Goal: Task Accomplishment & Management: Manage account settings

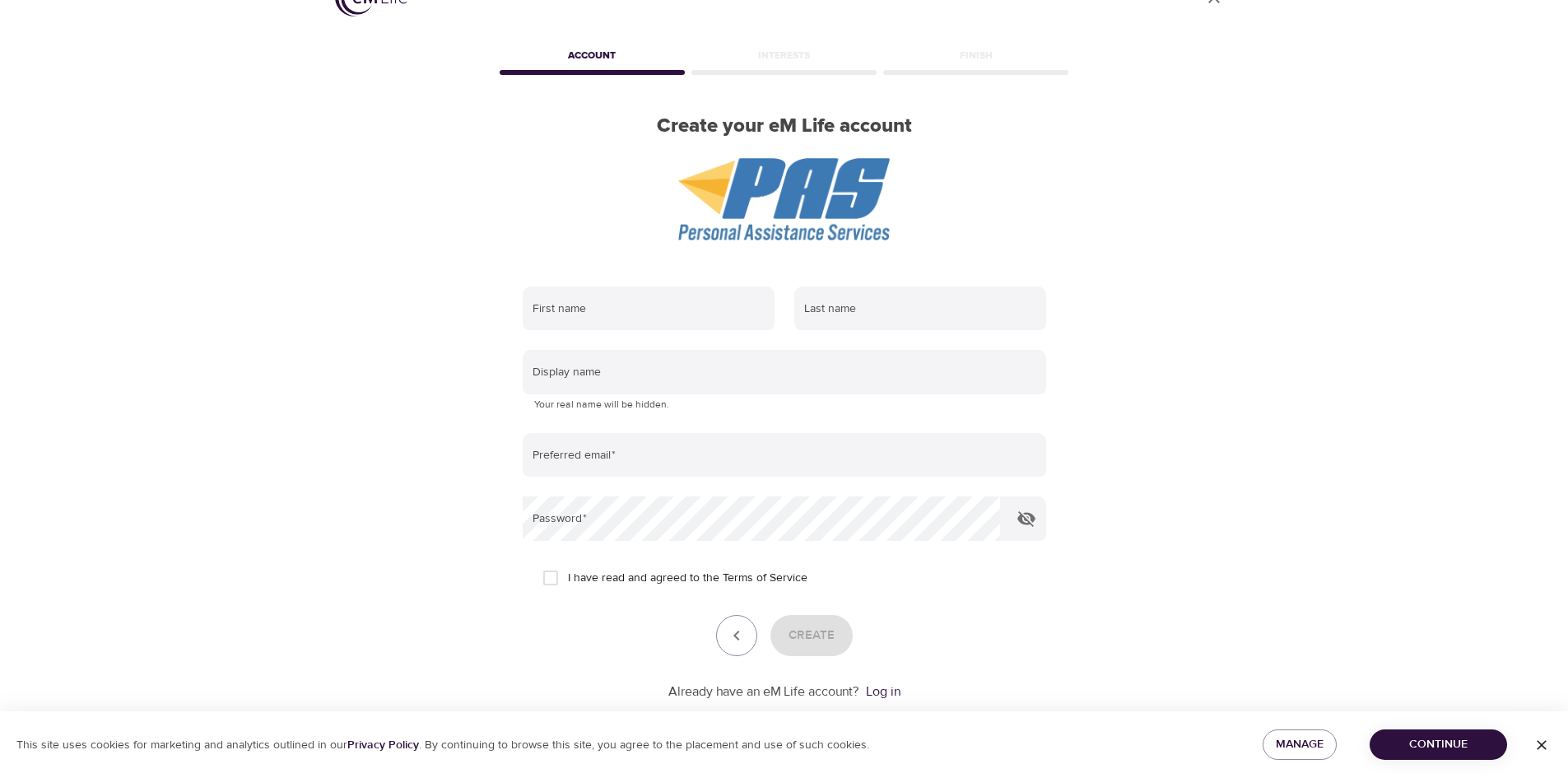
scroll to position [77, 0]
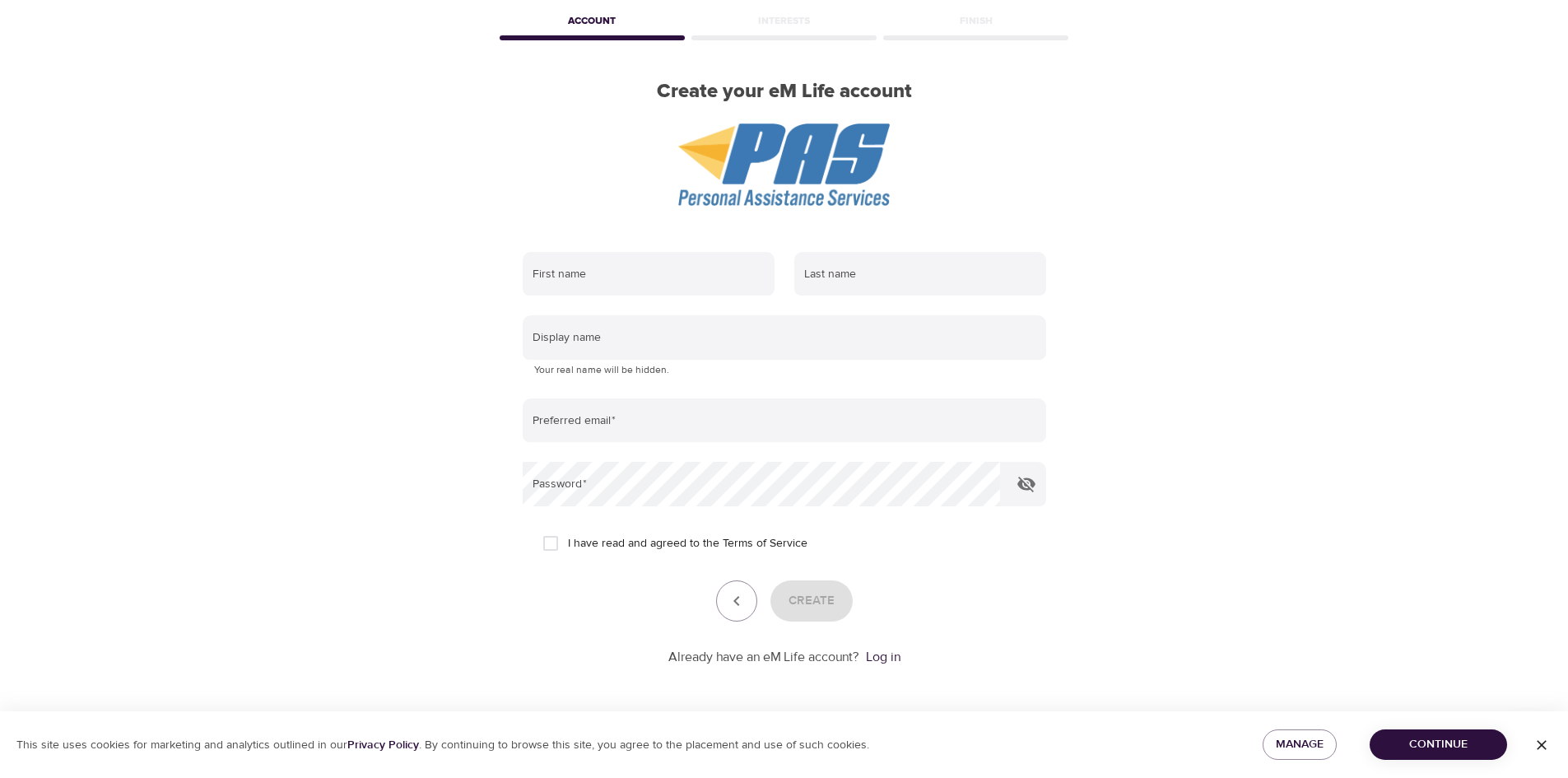
click at [880, 658] on link "Log in" at bounding box center [883, 657] width 35 height 17
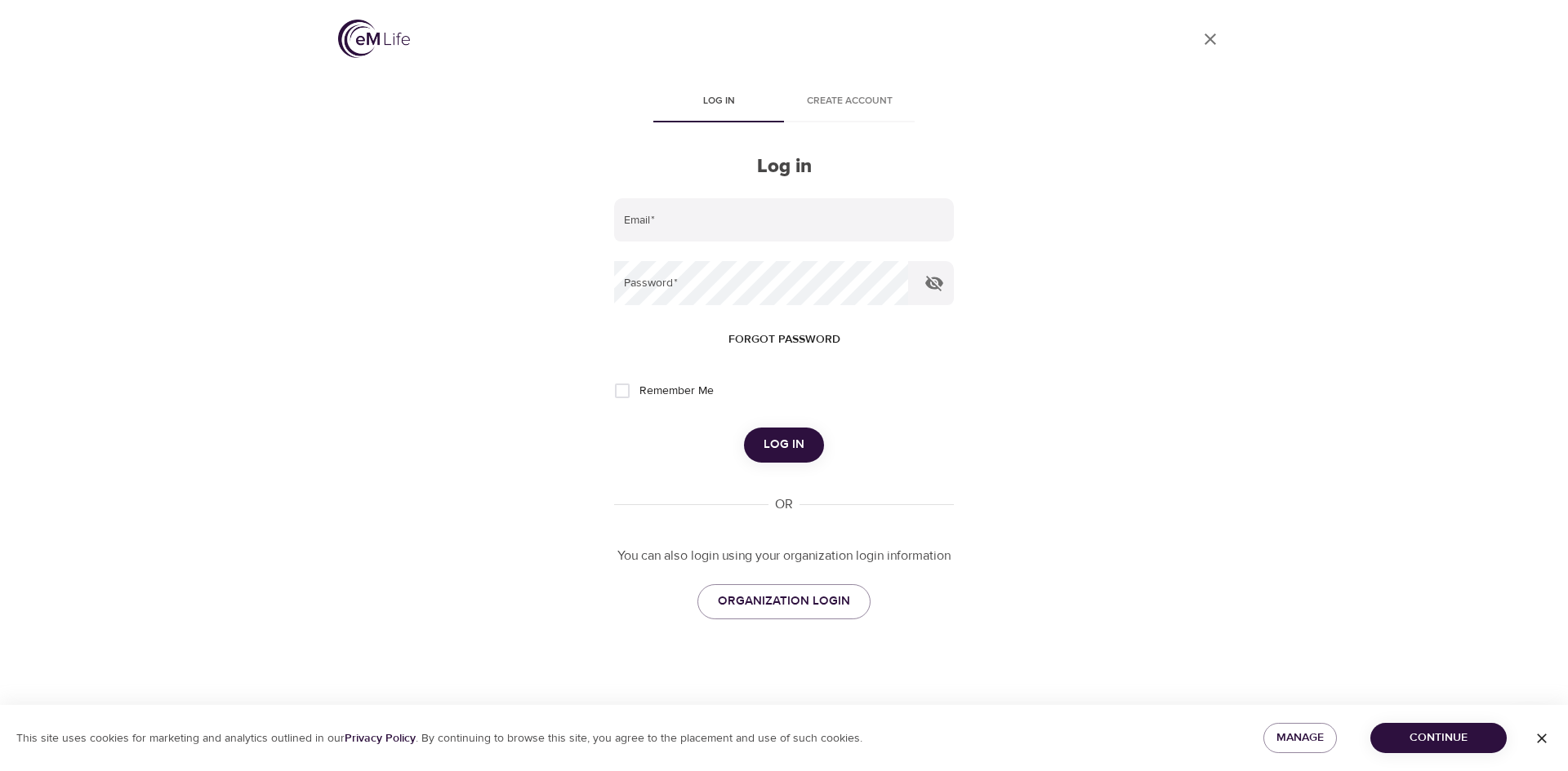
click at [697, 209] on input "email" at bounding box center [784, 221] width 339 height 44
type input "[PERSON_NAME][EMAIL_ADDRESS][PERSON_NAME][DOMAIN_NAME]"
click at [777, 445] on span "Log in" at bounding box center [784, 444] width 41 height 21
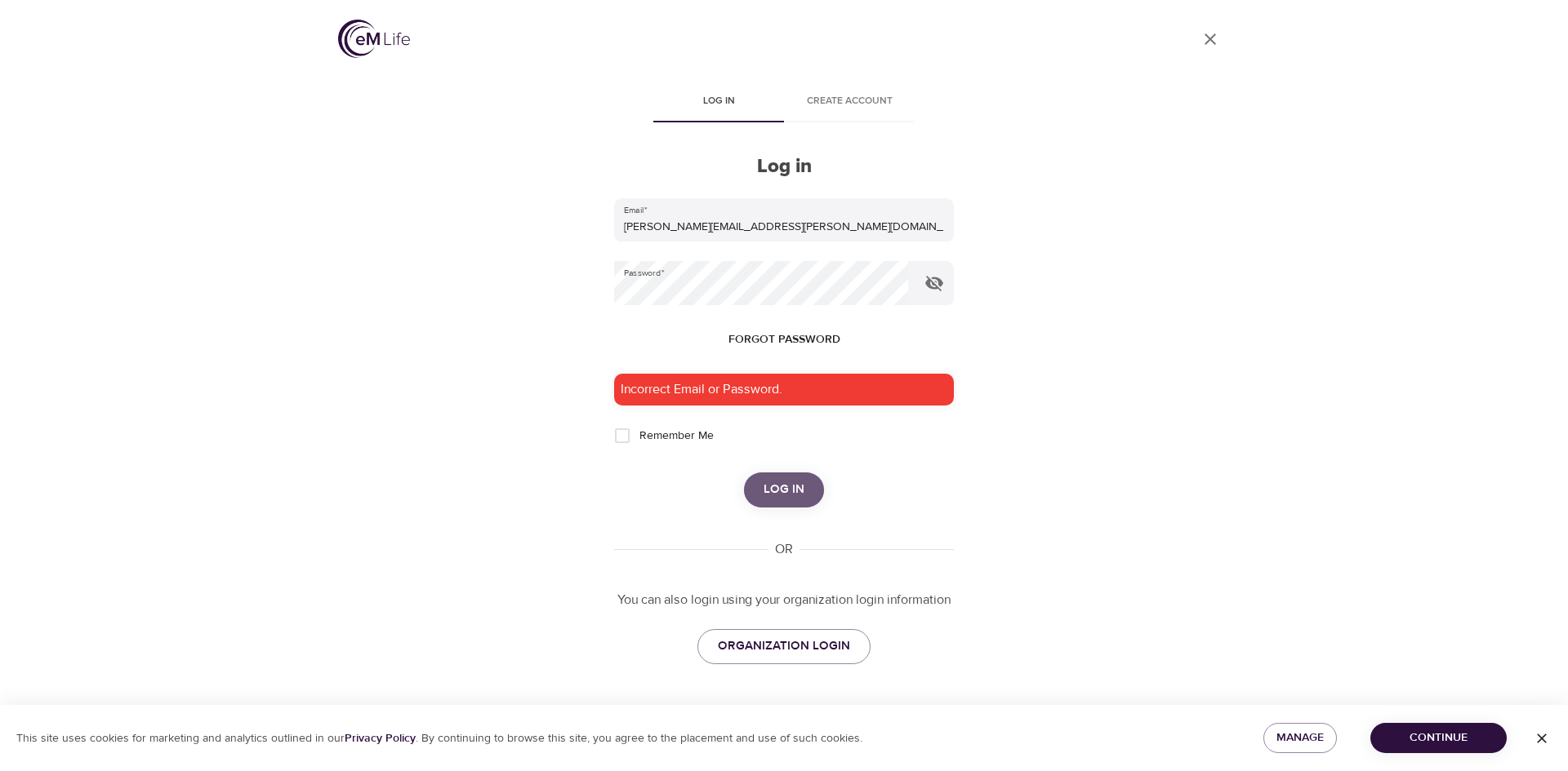
click at [781, 487] on span "Log in" at bounding box center [784, 489] width 41 height 21
click at [789, 647] on span "ORGANIZATION LOGIN" at bounding box center [784, 646] width 133 height 21
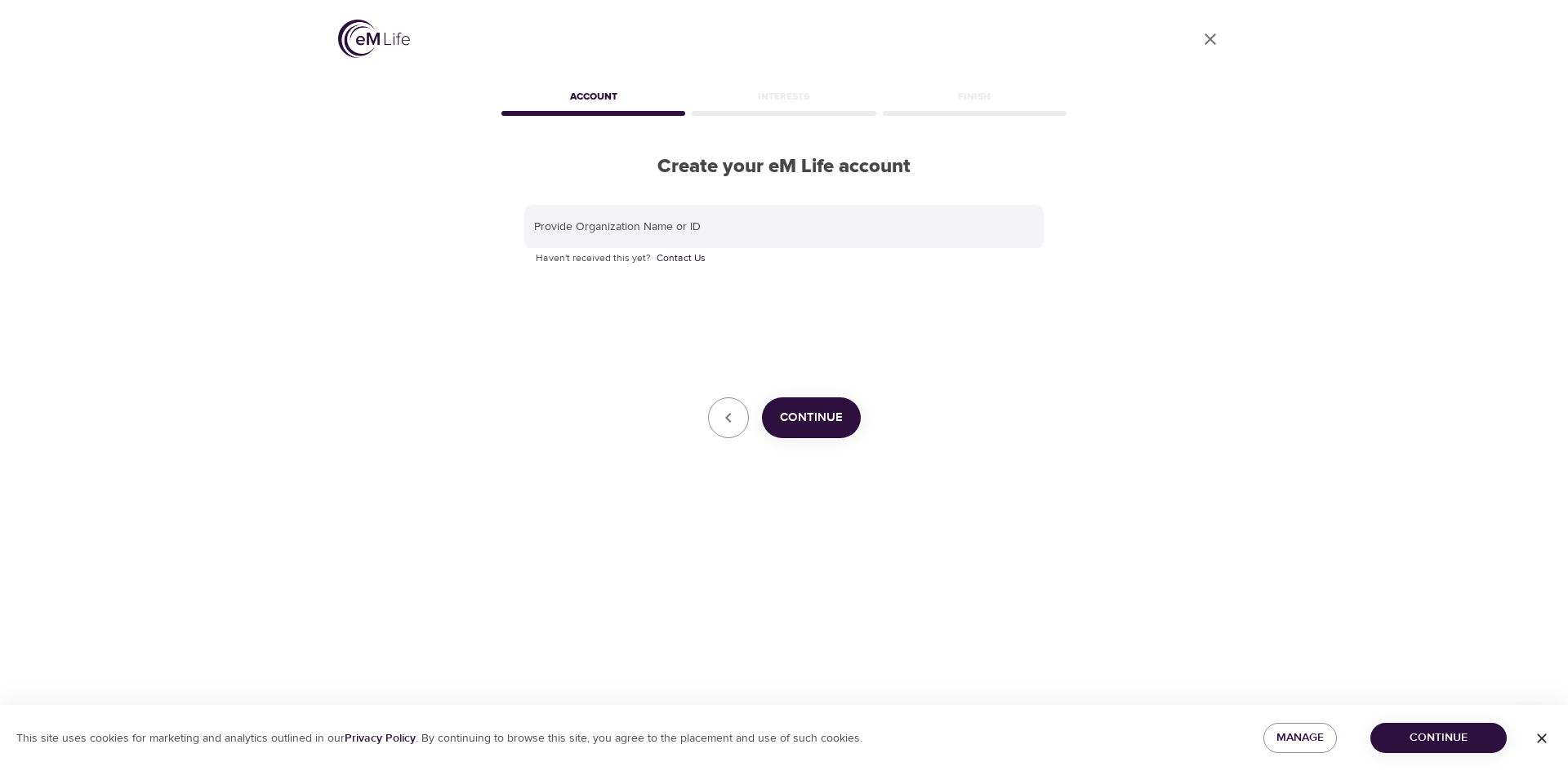
click at [726, 228] on input "text" at bounding box center [784, 227] width 519 height 44
click at [797, 420] on span "Continue" at bounding box center [811, 417] width 63 height 21
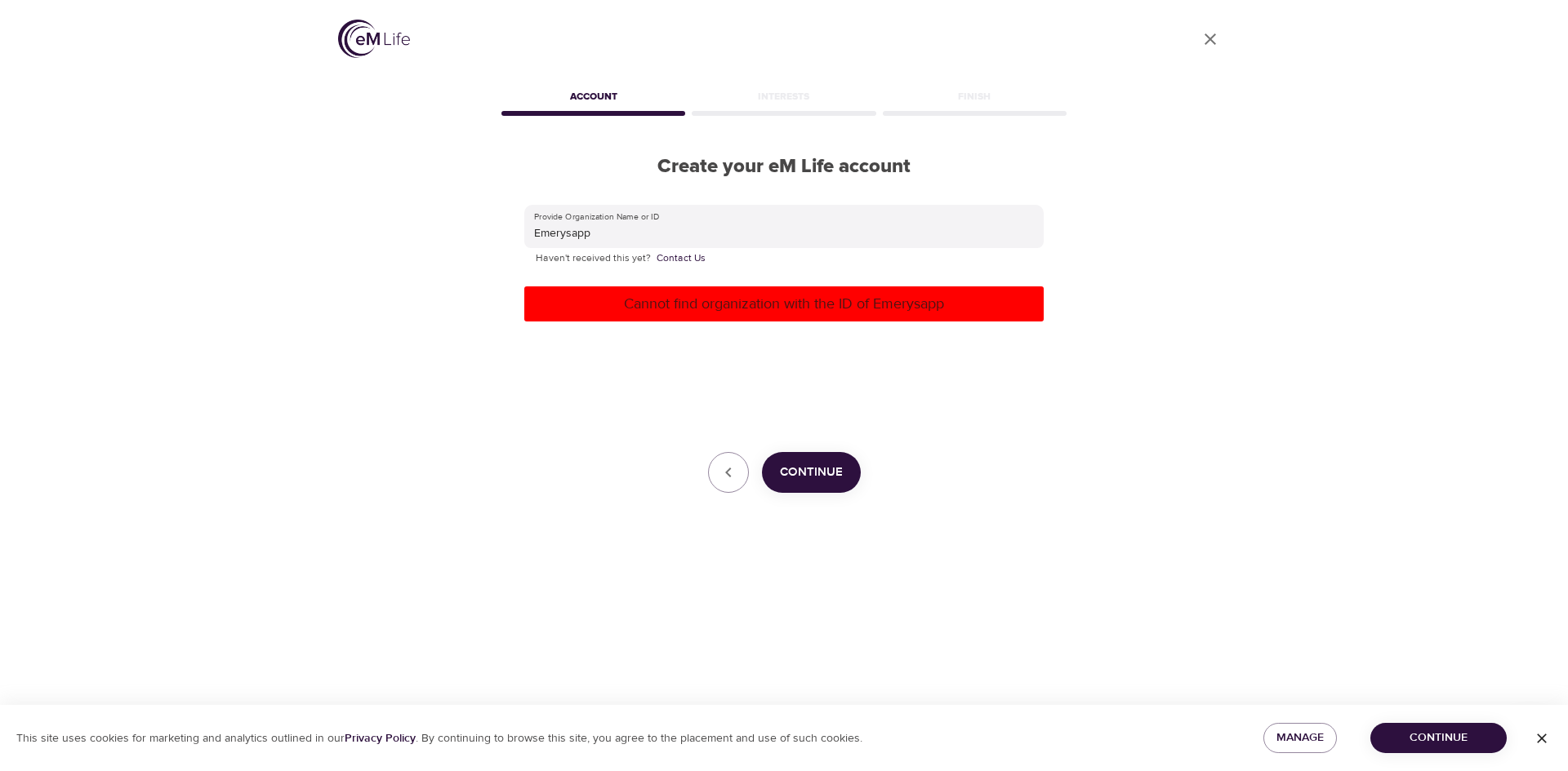
click at [564, 234] on input "Emerysapp" at bounding box center [784, 227] width 519 height 44
type input "Emery sapp"
click at [810, 472] on span "Continue" at bounding box center [811, 472] width 63 height 21
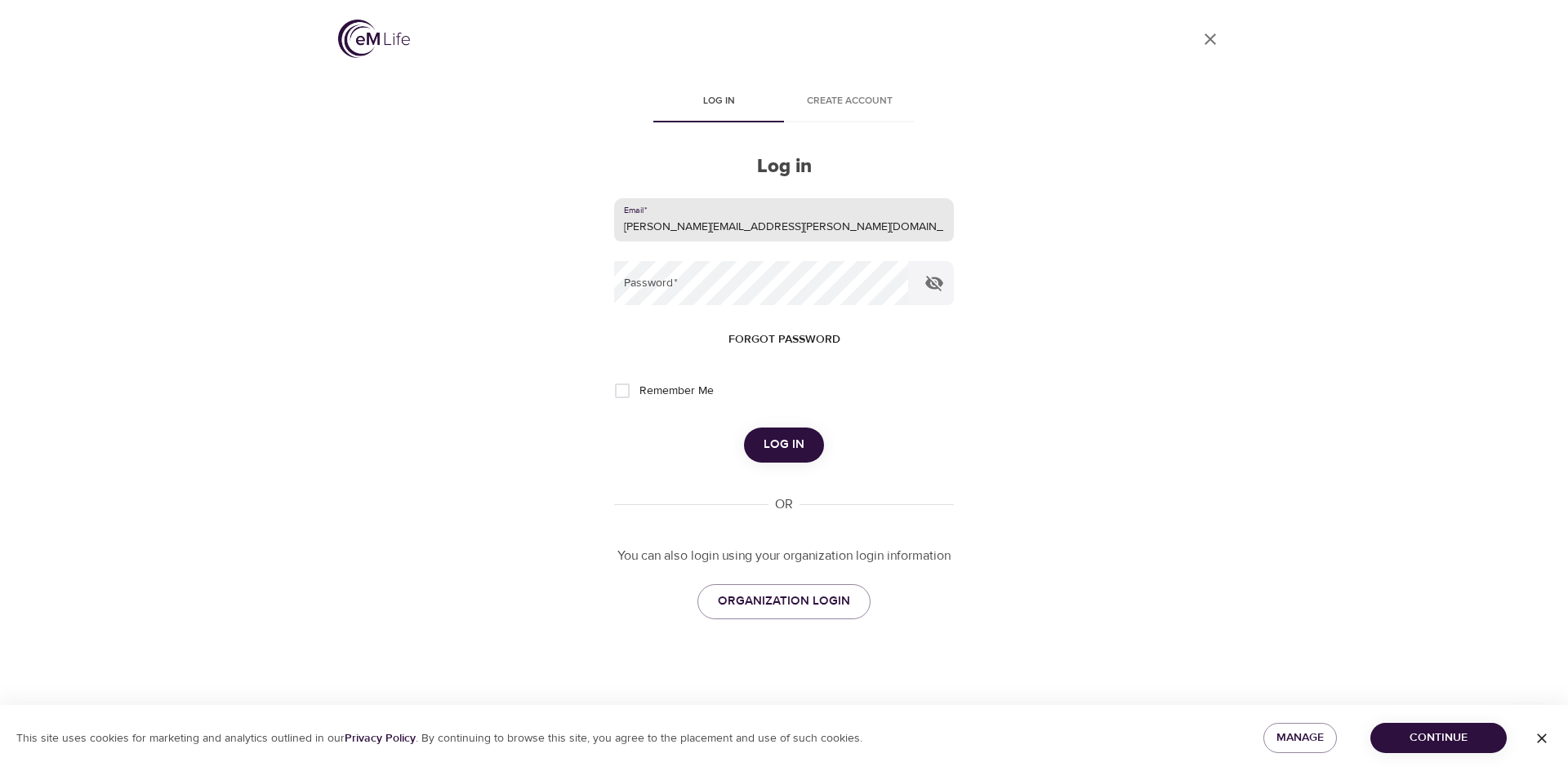
click at [797, 222] on input "[PERSON_NAME][EMAIL_ADDRESS][PERSON_NAME][DOMAIN_NAME]" at bounding box center [784, 221] width 339 height 44
drag, startPoint x: 803, startPoint y: 221, endPoint x: 470, endPoint y: 190, distance: 334.4
click at [470, 190] on div "User Profile Log in Create account Log in Email   * brandi.smith@emerysapp.com …" at bounding box center [784, 386] width 931 height 771
type input "[EMAIL_ADDRESS][DOMAIN_NAME]"
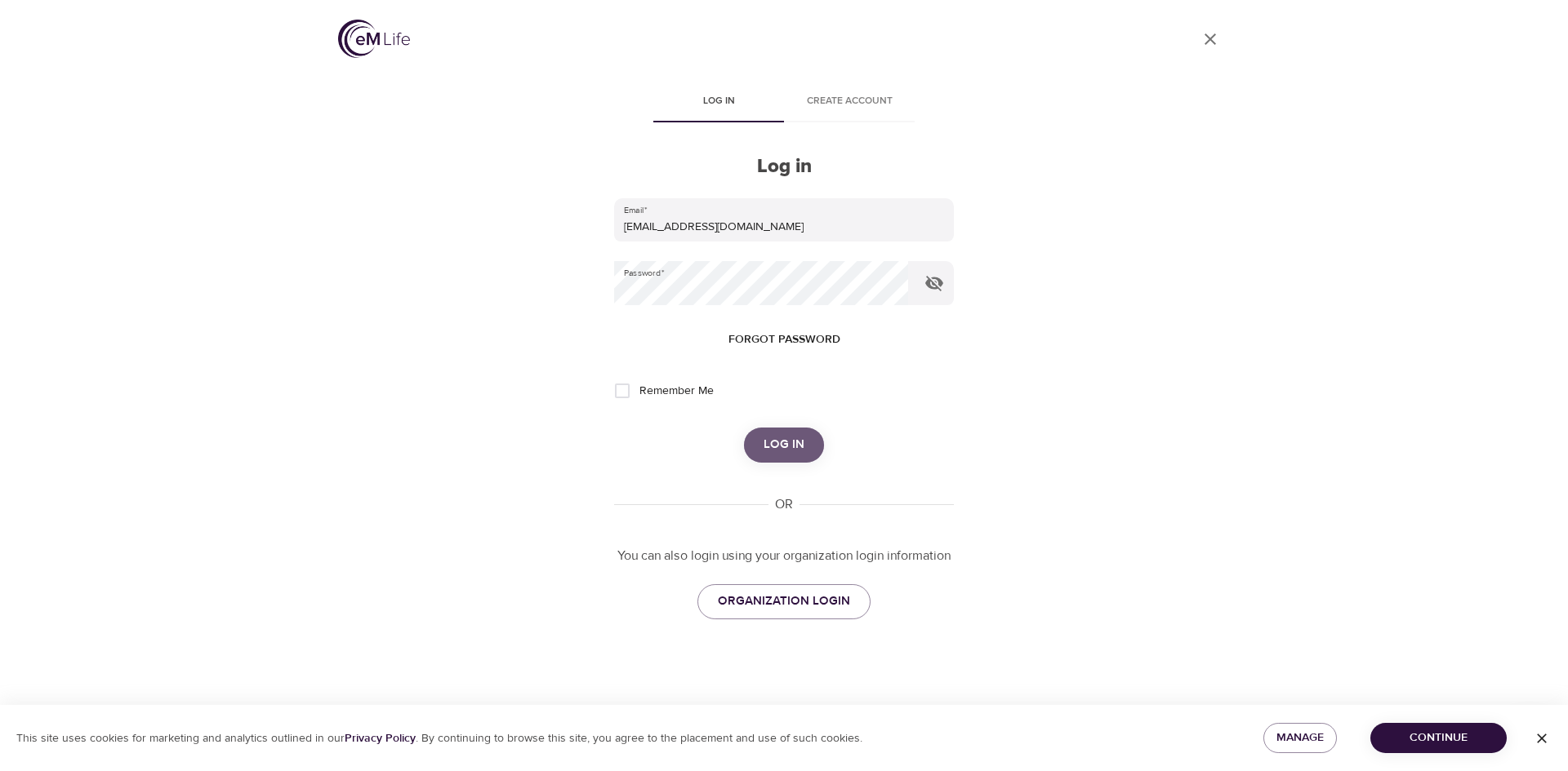
click at [782, 451] on span "Log in" at bounding box center [784, 444] width 41 height 21
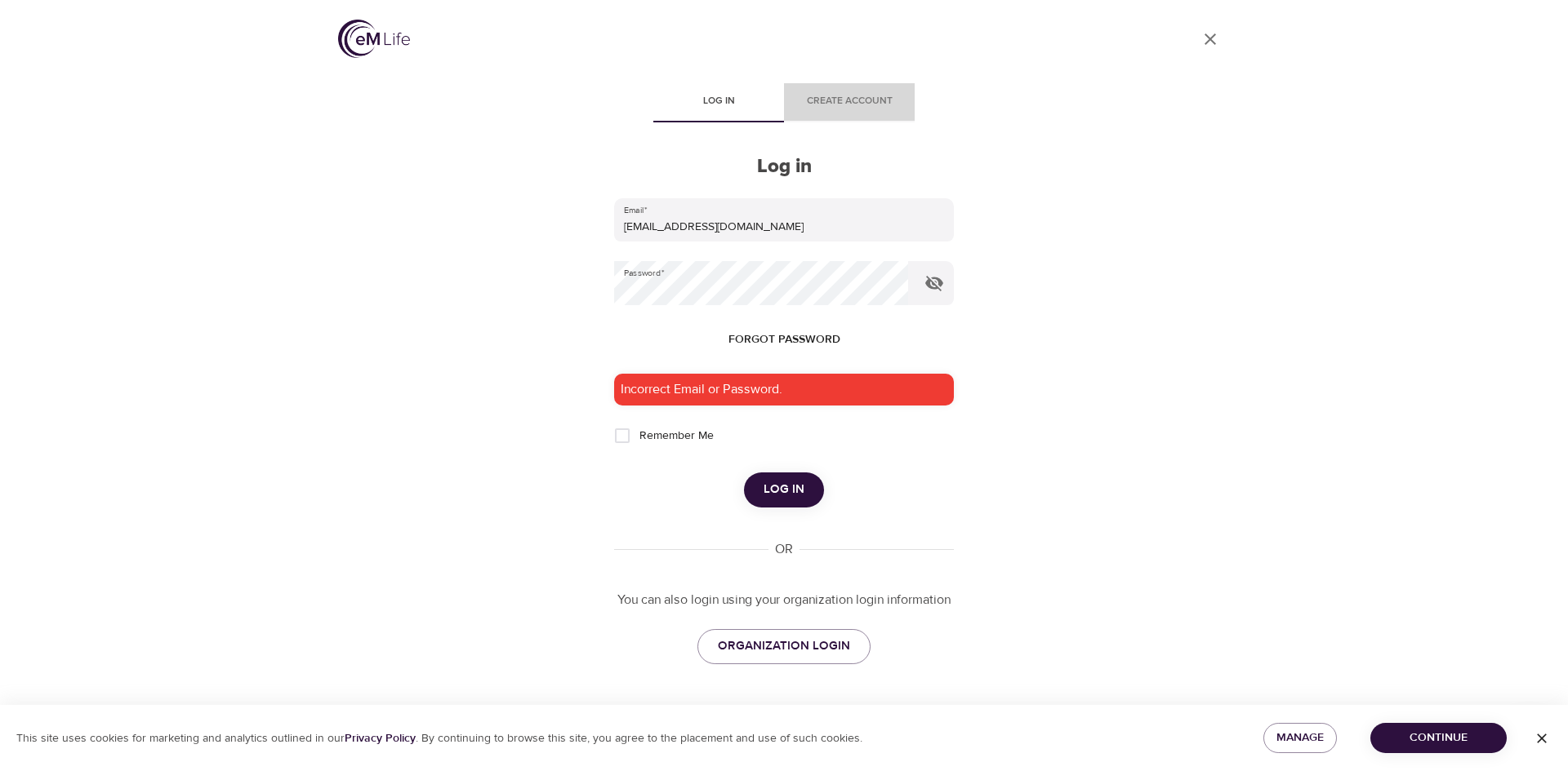
click at [859, 90] on button "Create account" at bounding box center [848, 103] width 131 height 39
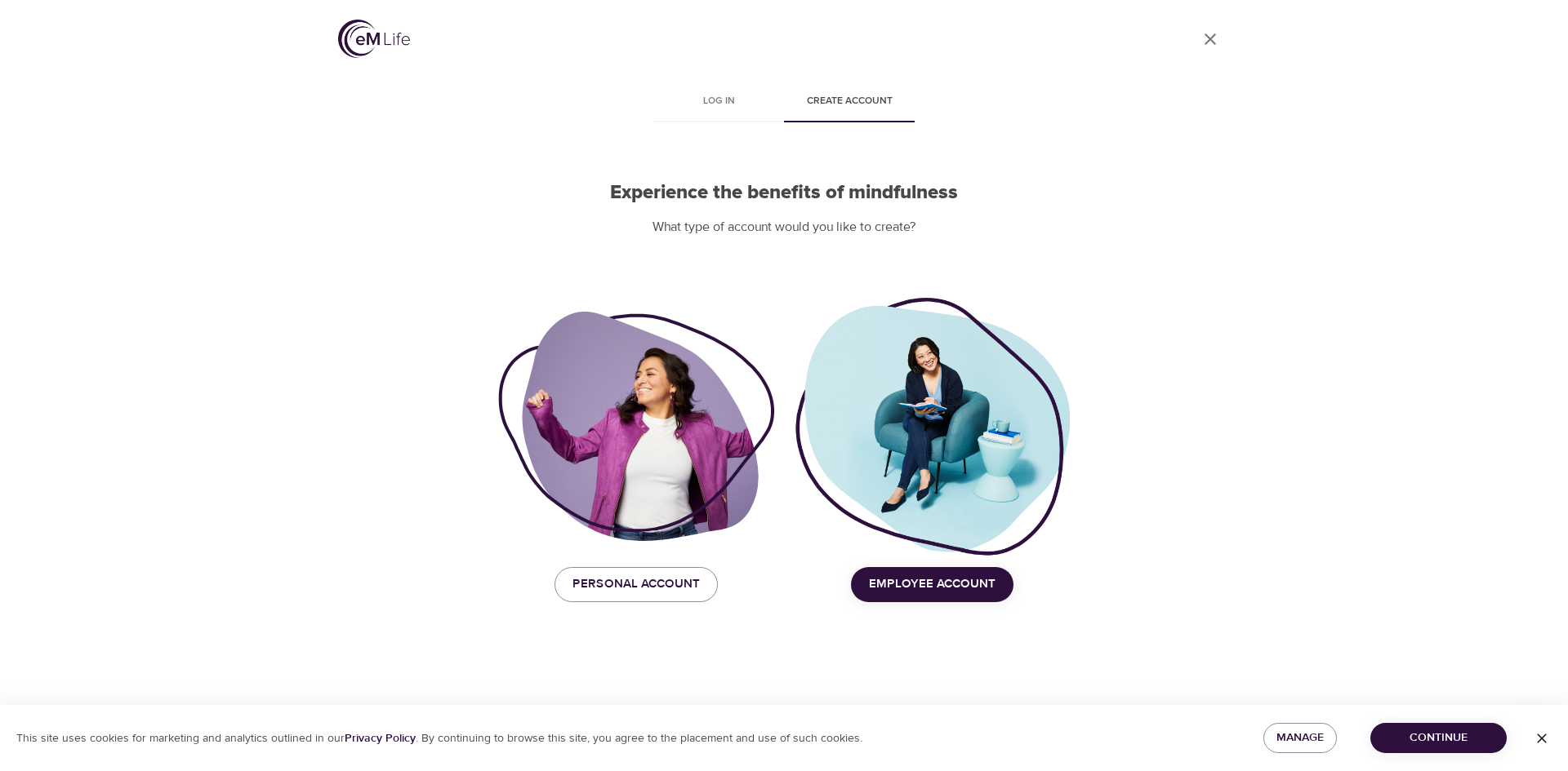
click at [662, 583] on span "Personal Account" at bounding box center [635, 584] width 127 height 21
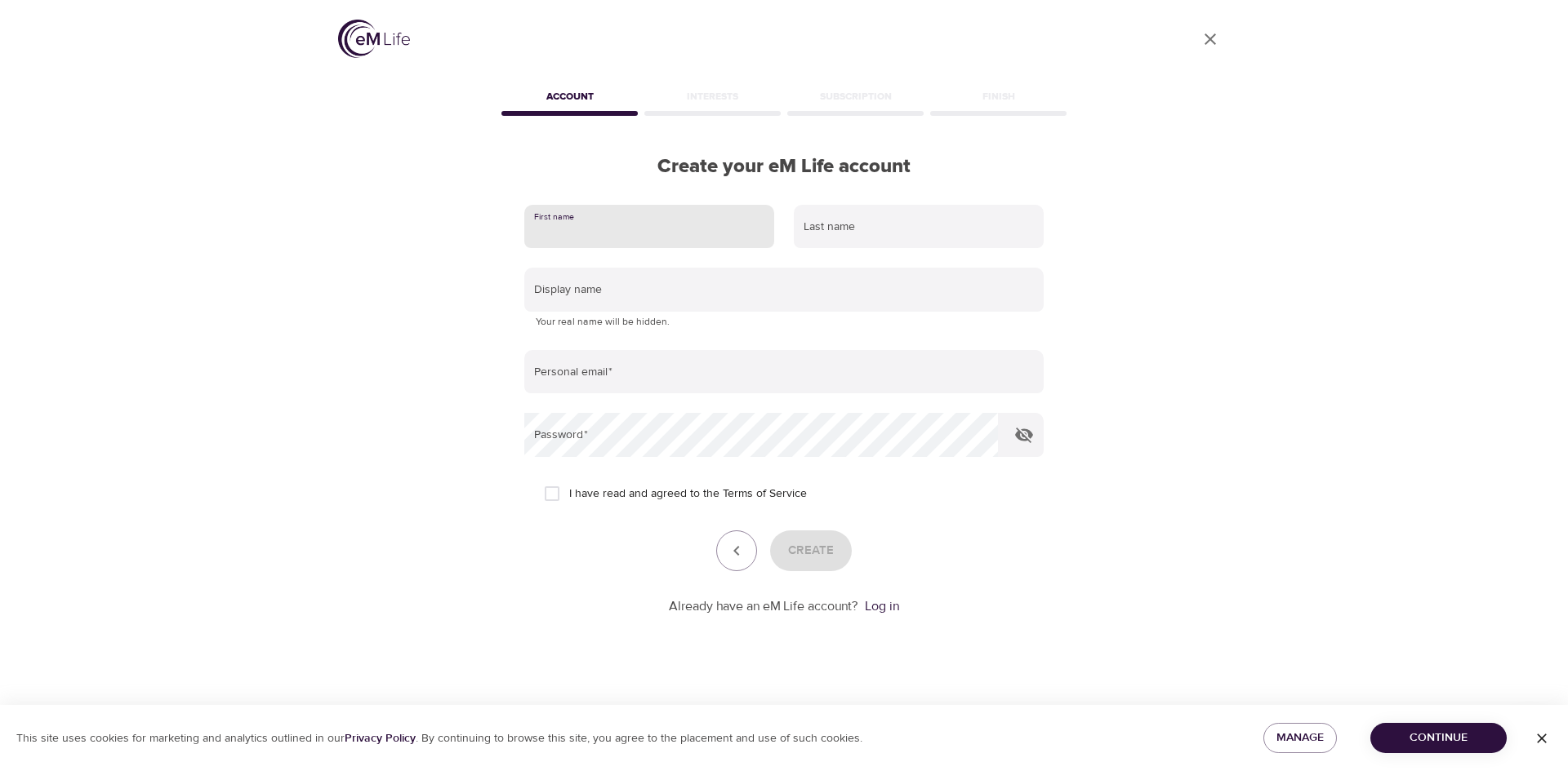
click at [636, 232] on input "text" at bounding box center [648, 227] width 249 height 44
type input "Brandi"
click at [843, 222] on input "text" at bounding box center [918, 227] width 249 height 44
type input "Smith"
click at [634, 294] on input "text" at bounding box center [784, 290] width 519 height 44
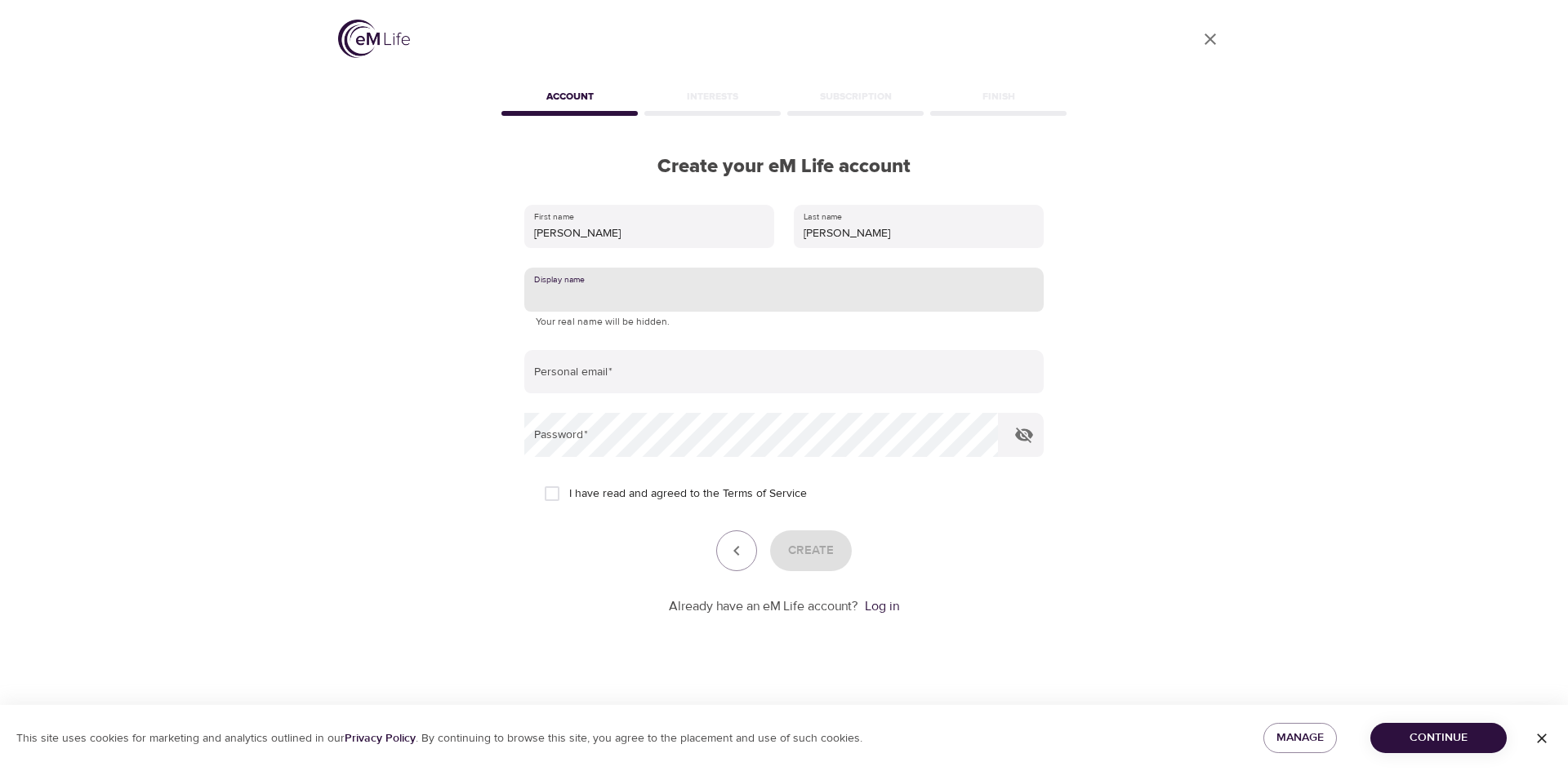
type input "blessed0517"
click at [618, 378] on input "email" at bounding box center [784, 373] width 519 height 44
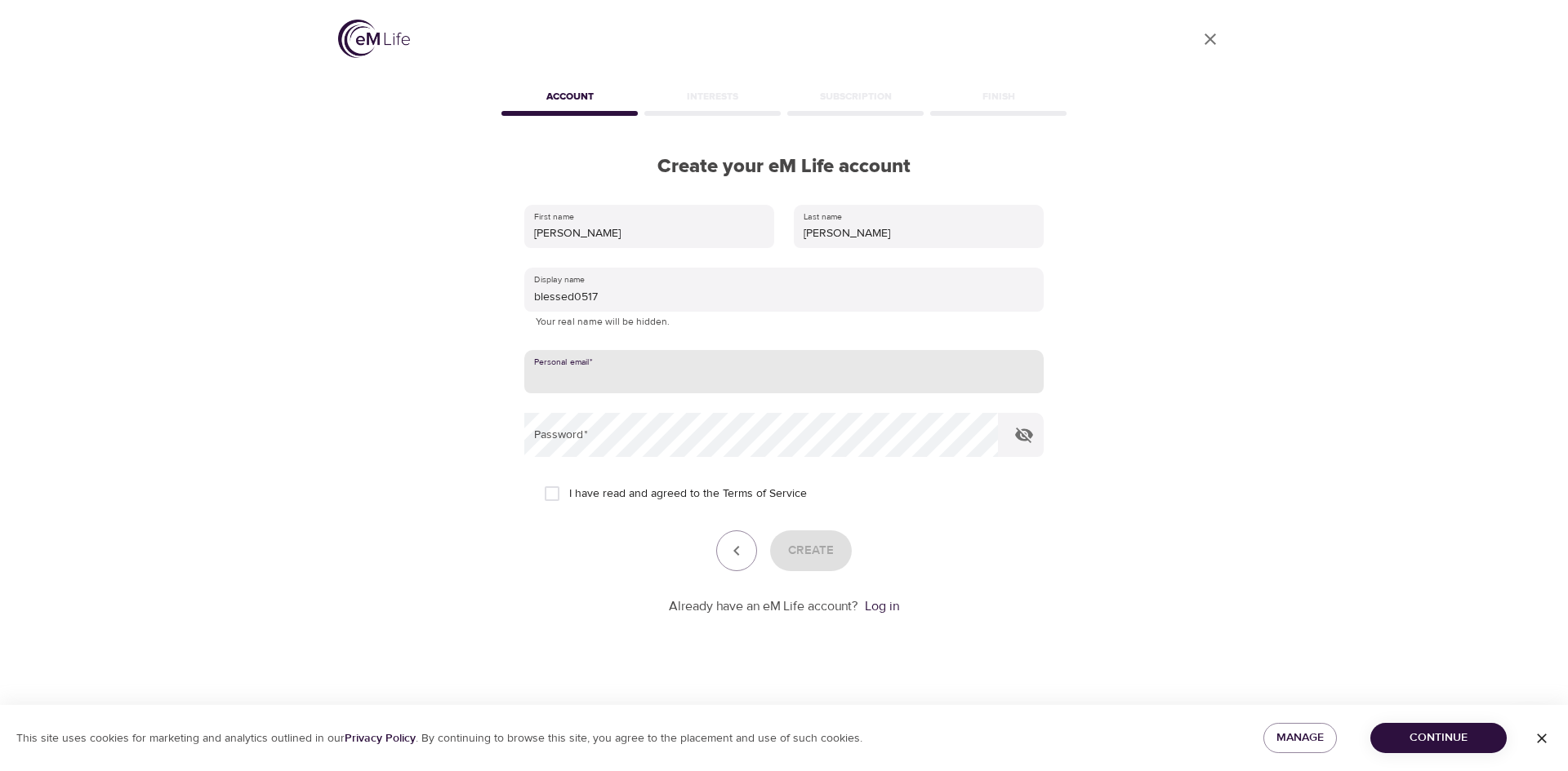
type input "[EMAIL_ADDRESS][DOMAIN_NAME]"
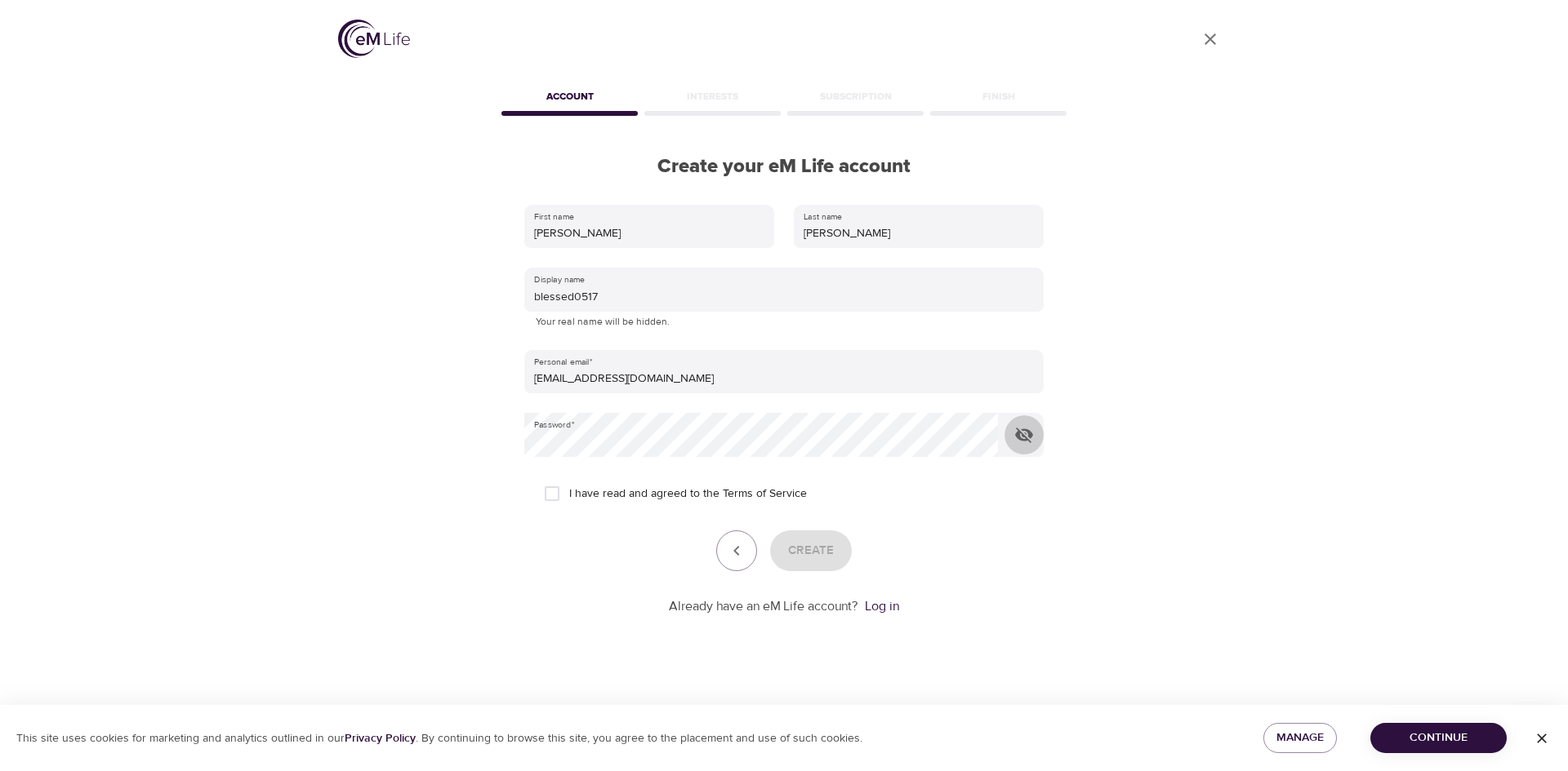
click at [555, 488] on input "I have read and agreed to the Terms of Service" at bounding box center [552, 493] width 34 height 34
checkbox input "true"
click at [803, 548] on span "Create" at bounding box center [810, 550] width 45 height 21
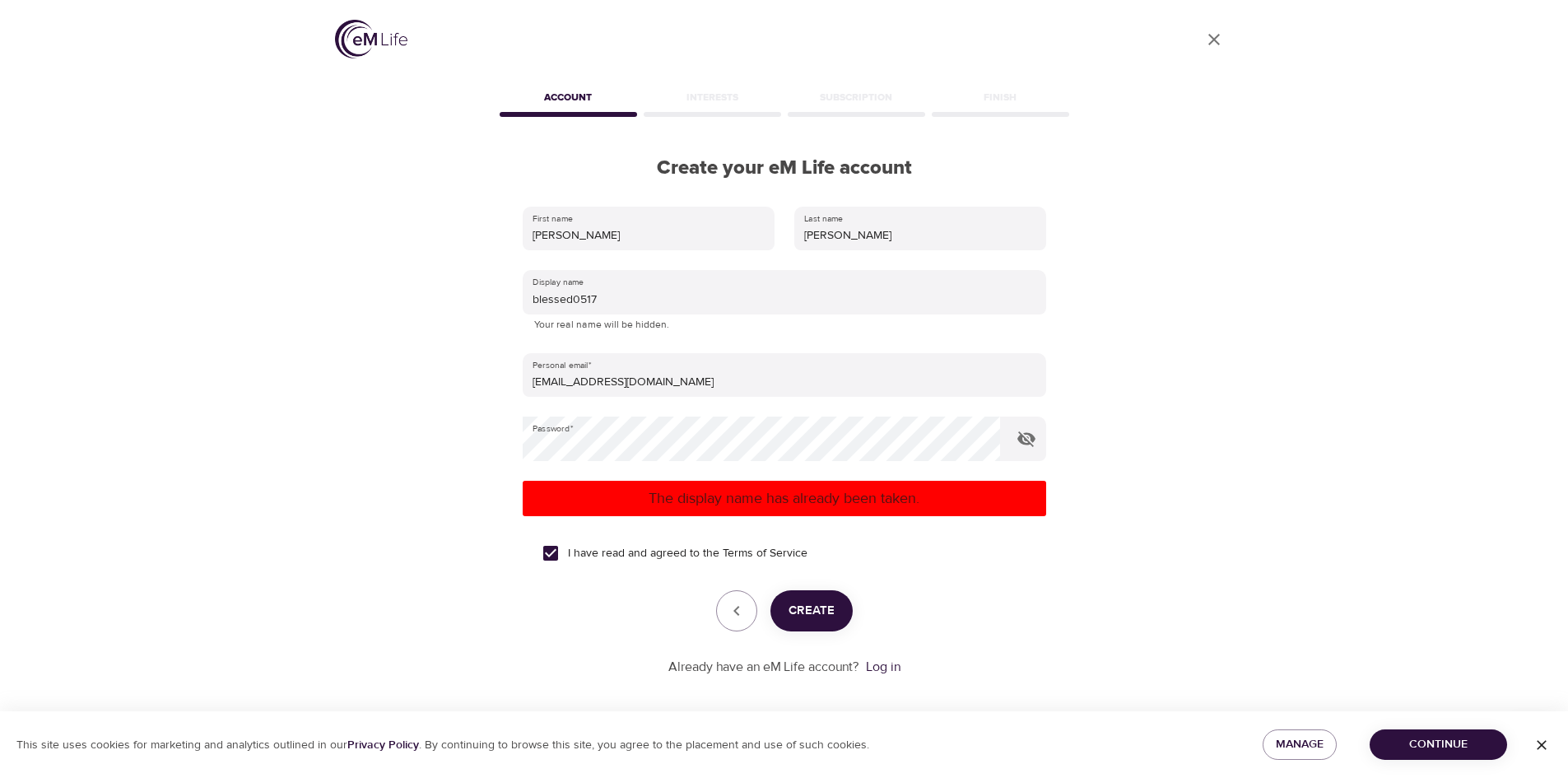
click at [884, 664] on link "Log in" at bounding box center [883, 667] width 35 height 17
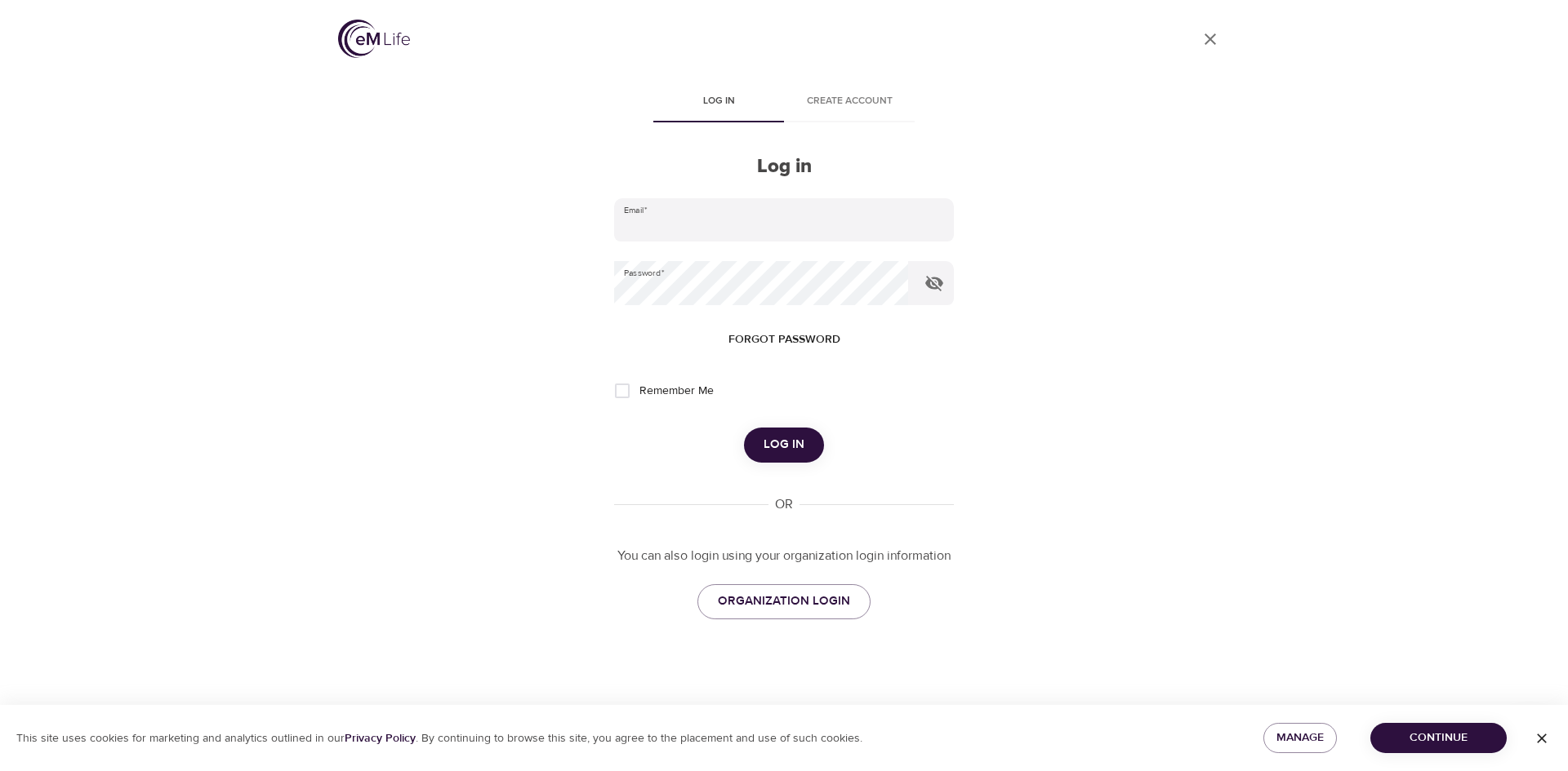
type input "[EMAIL_ADDRESS][DOMAIN_NAME]"
click at [797, 438] on span "Log in" at bounding box center [784, 444] width 41 height 21
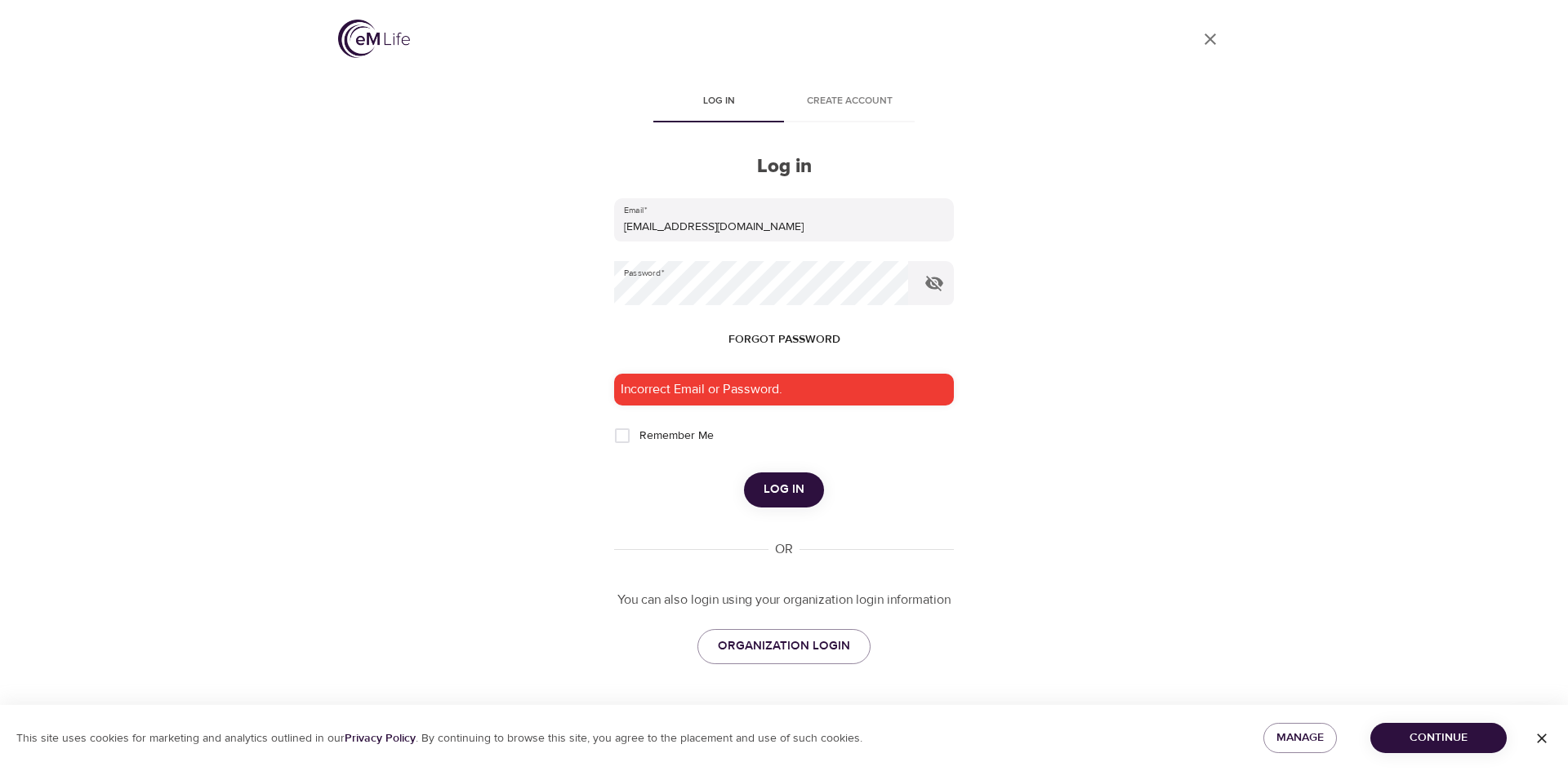
click at [761, 336] on span "Forgot password" at bounding box center [784, 340] width 112 height 20
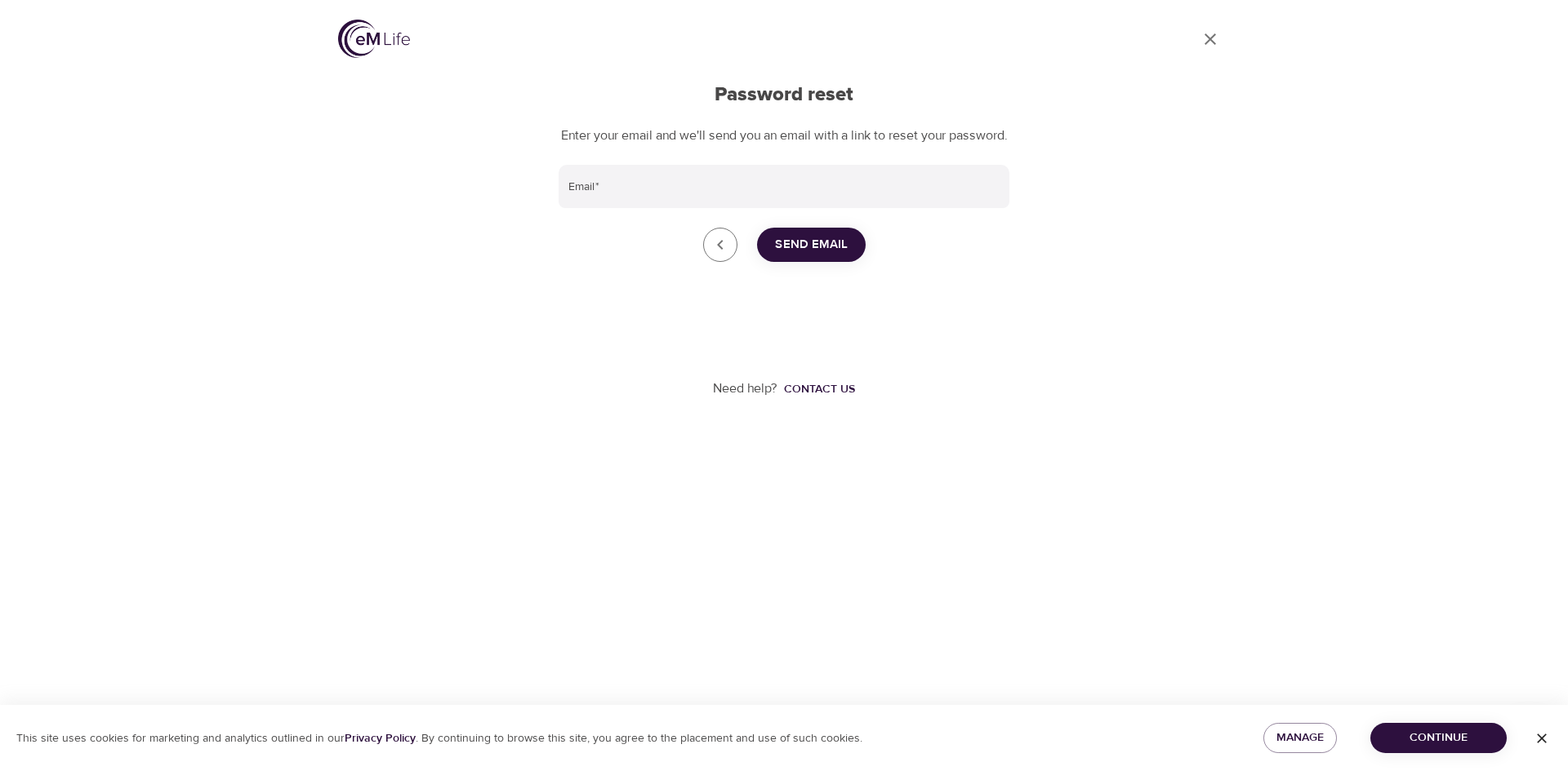
click at [692, 204] on input "Email   *" at bounding box center [784, 187] width 451 height 44
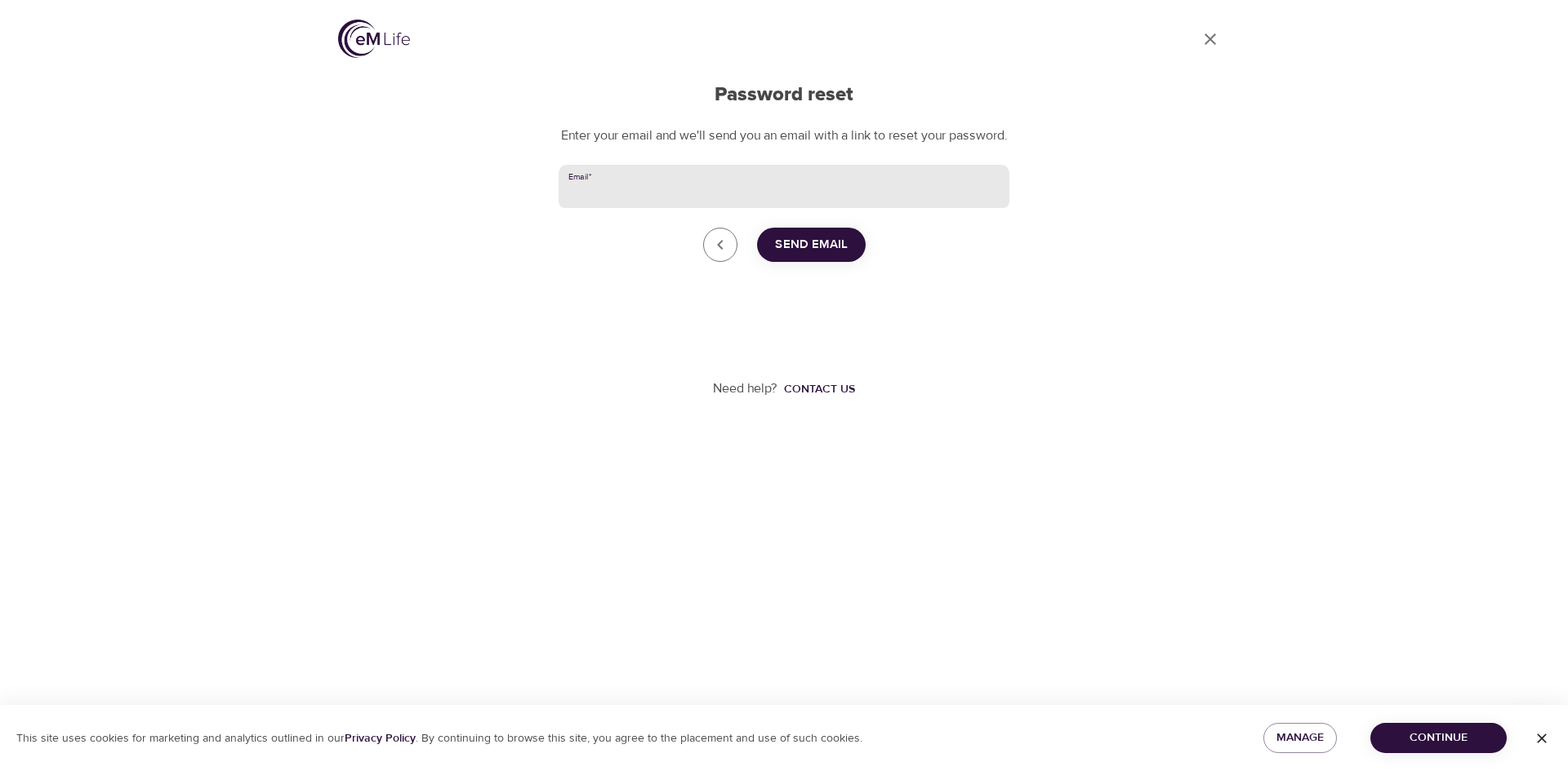
type input "[EMAIL_ADDRESS][DOMAIN_NAME]"
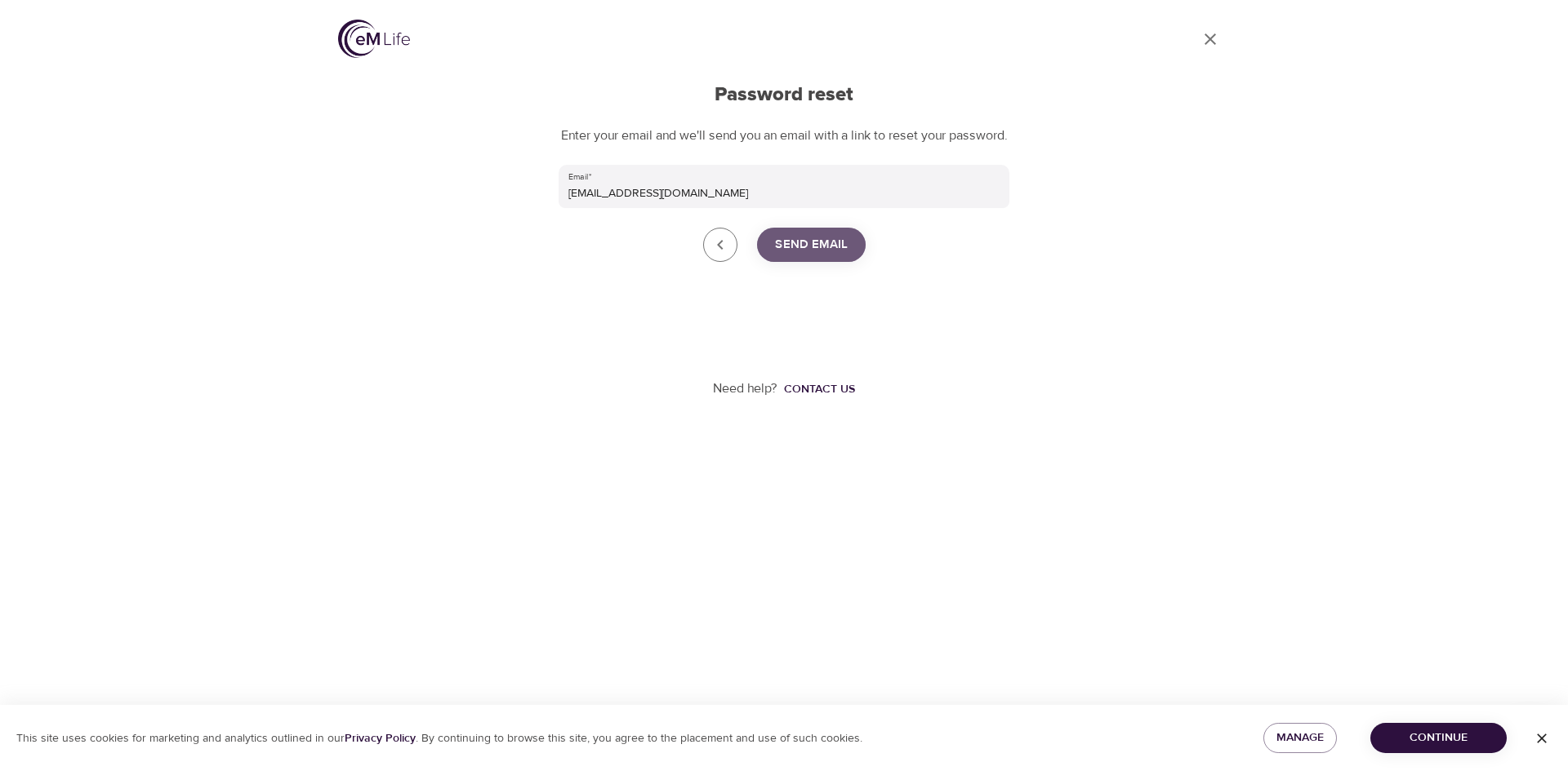
click at [812, 256] on span "Send Email" at bounding box center [811, 245] width 72 height 21
